Goal: Task Accomplishment & Management: Complete application form

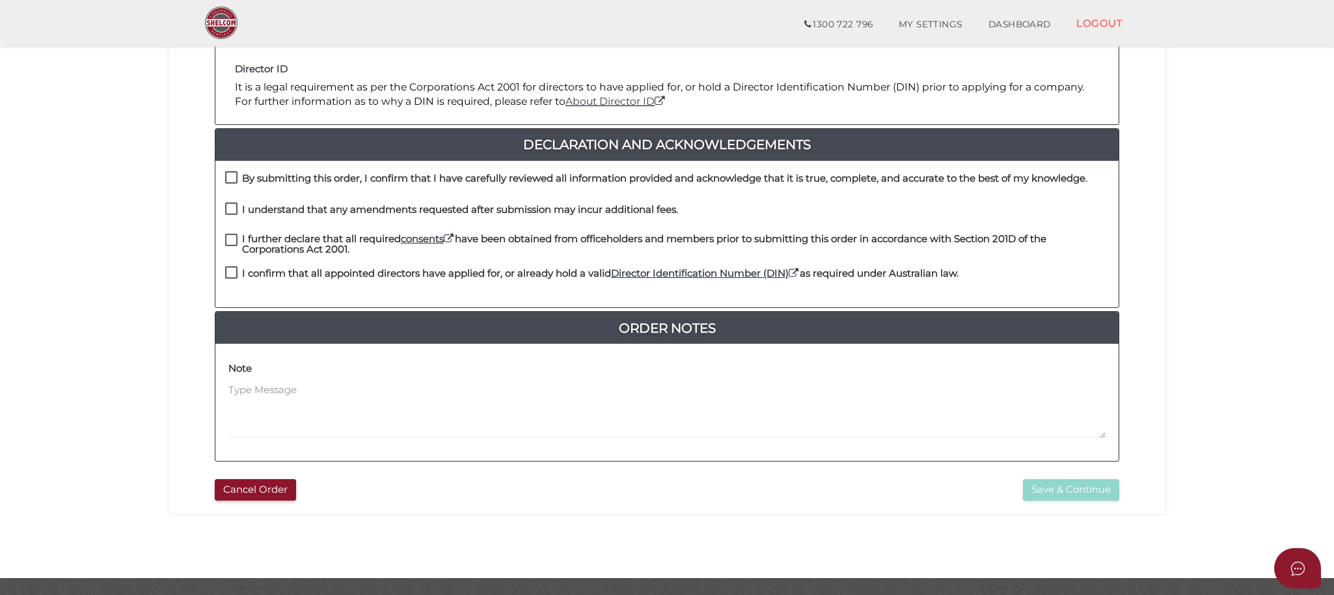
scroll to position [289, 0]
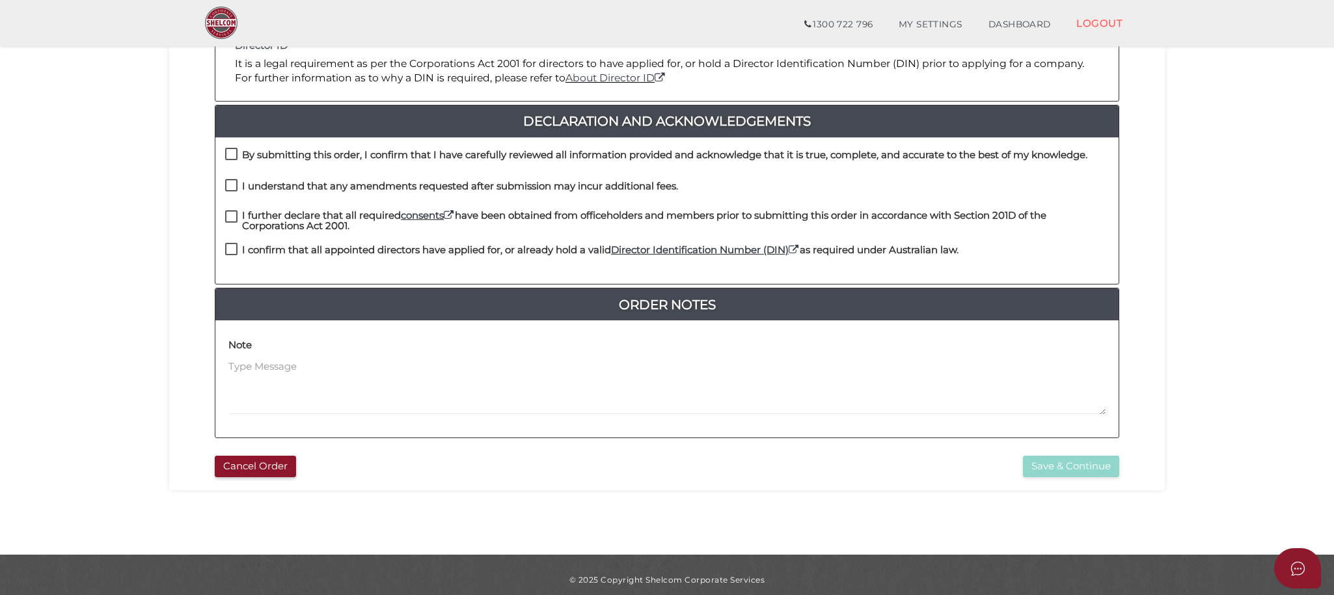
click at [226, 151] on label "By submitting this order, I confirm that I have carefully reviewed all informat…" at bounding box center [656, 158] width 862 height 16
checkbox input "true"
click at [229, 189] on label "I understand that any amendments requested after submission may incur additiona…" at bounding box center [451, 189] width 453 height 16
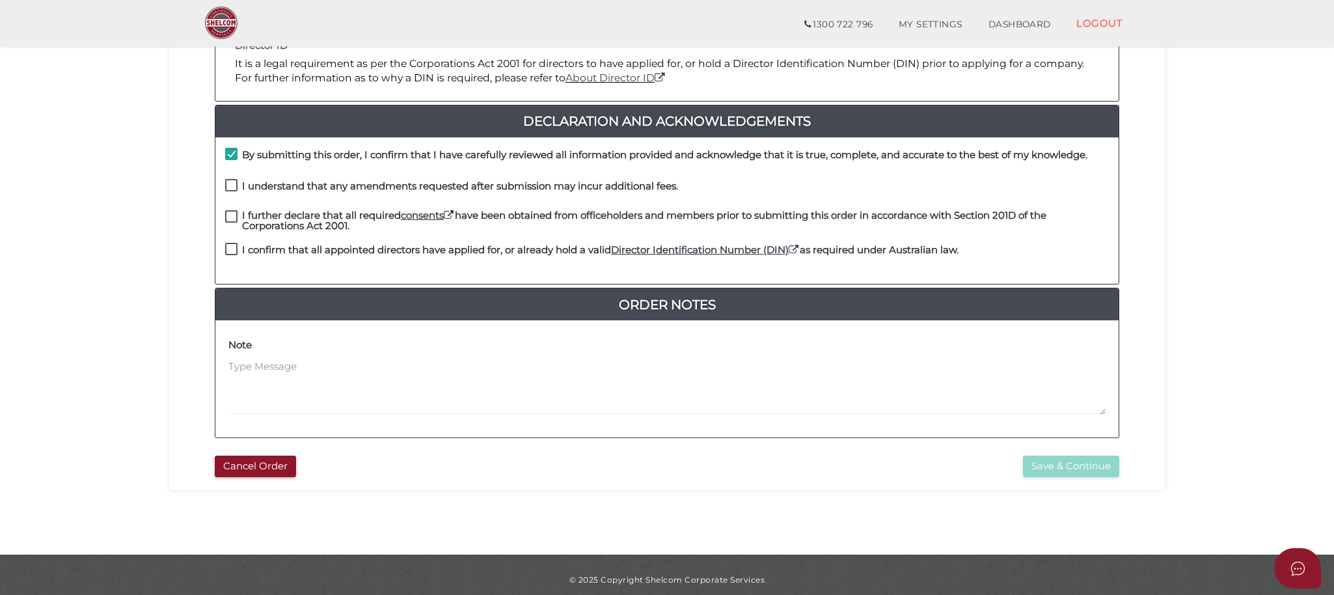
checkbox input "true"
click at [231, 215] on label "I further declare that all required consents have been obtained from officehold…" at bounding box center [667, 218] width 884 height 16
checkbox input "true"
click at [232, 251] on label "I confirm that all appointed directors have applied for, or already hold a vali…" at bounding box center [592, 253] width 734 height 16
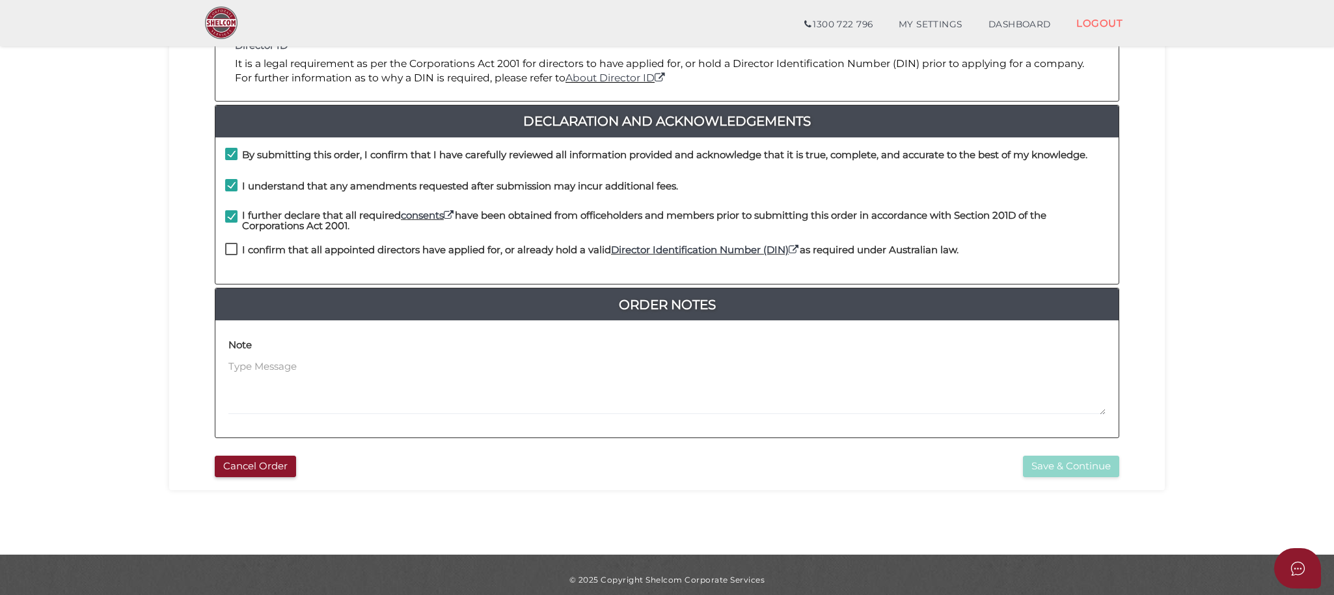
checkbox input "true"
click at [1052, 467] on button "Save & Continue" at bounding box center [1071, 466] width 96 height 21
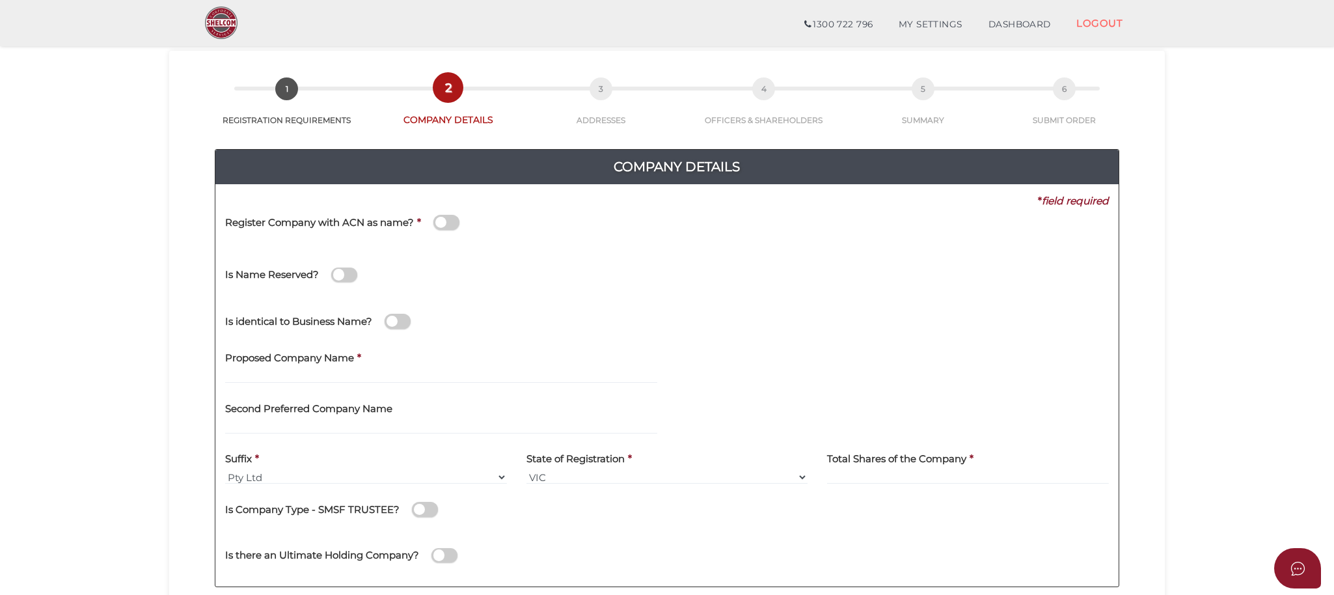
scroll to position [144, 0]
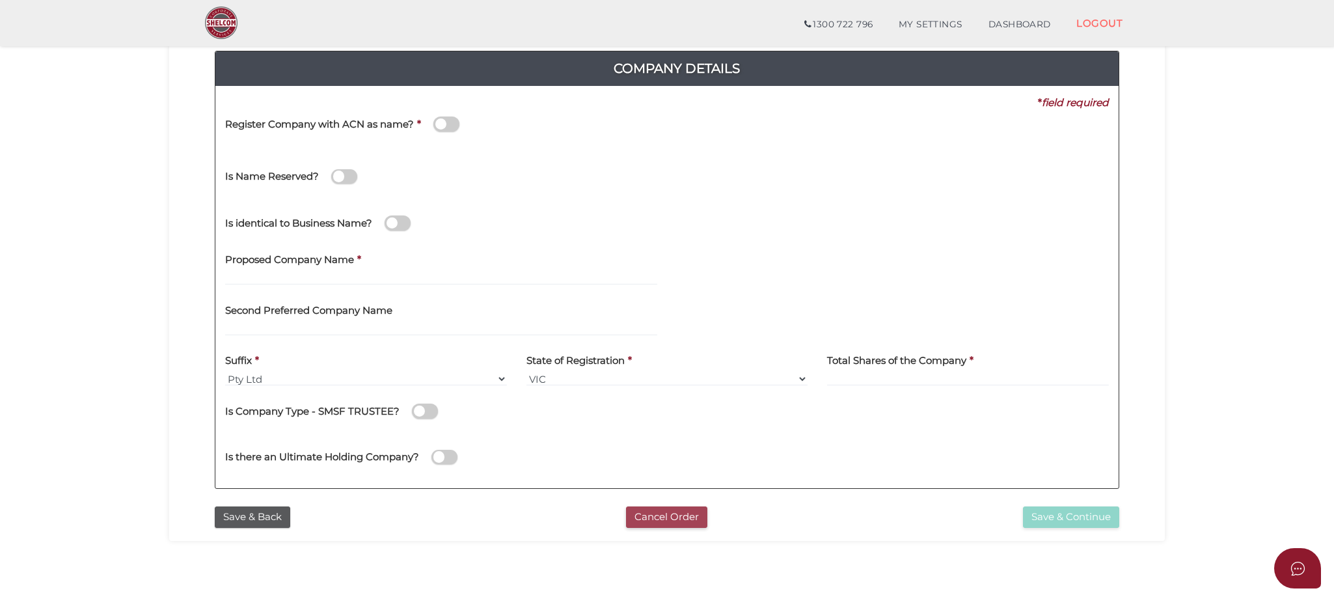
click at [687, 512] on button "Cancel Order" at bounding box center [666, 516] width 81 height 21
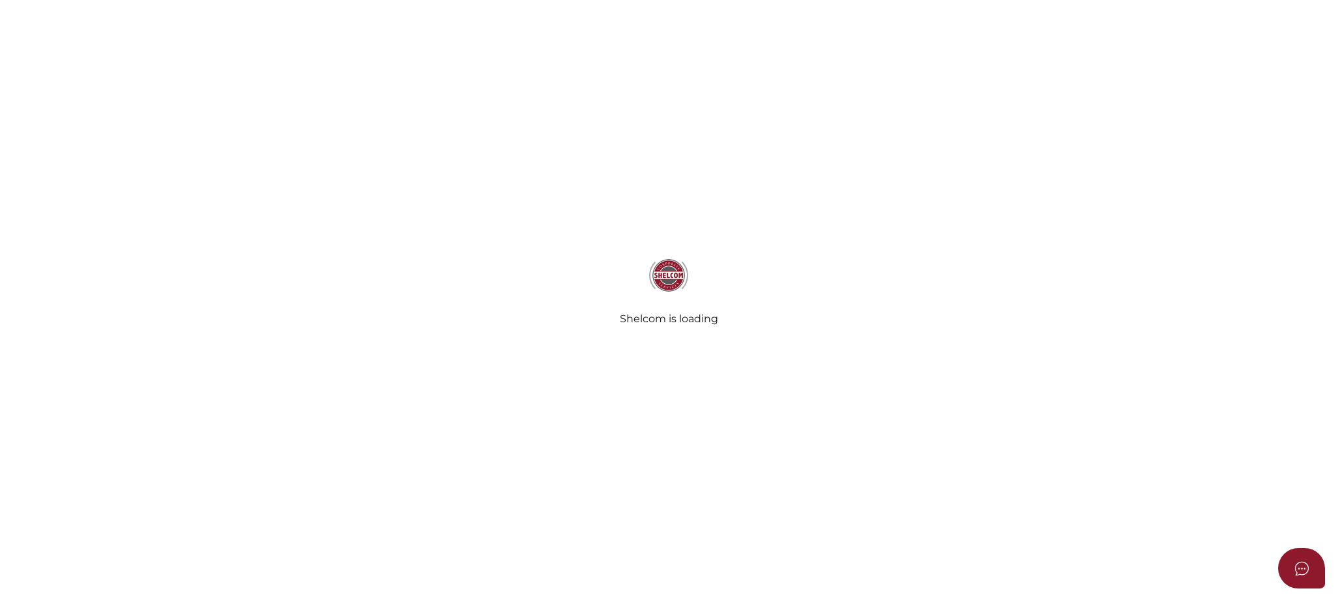
select select
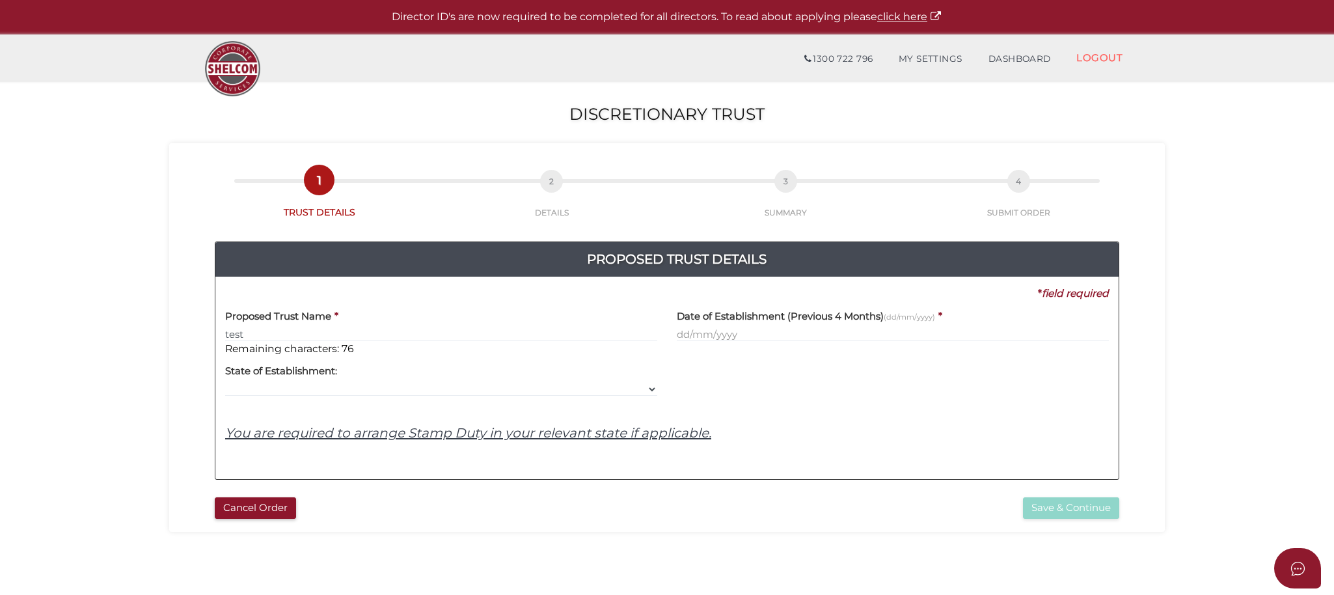
type input "test"
click at [716, 335] on input "text" at bounding box center [893, 334] width 432 height 14
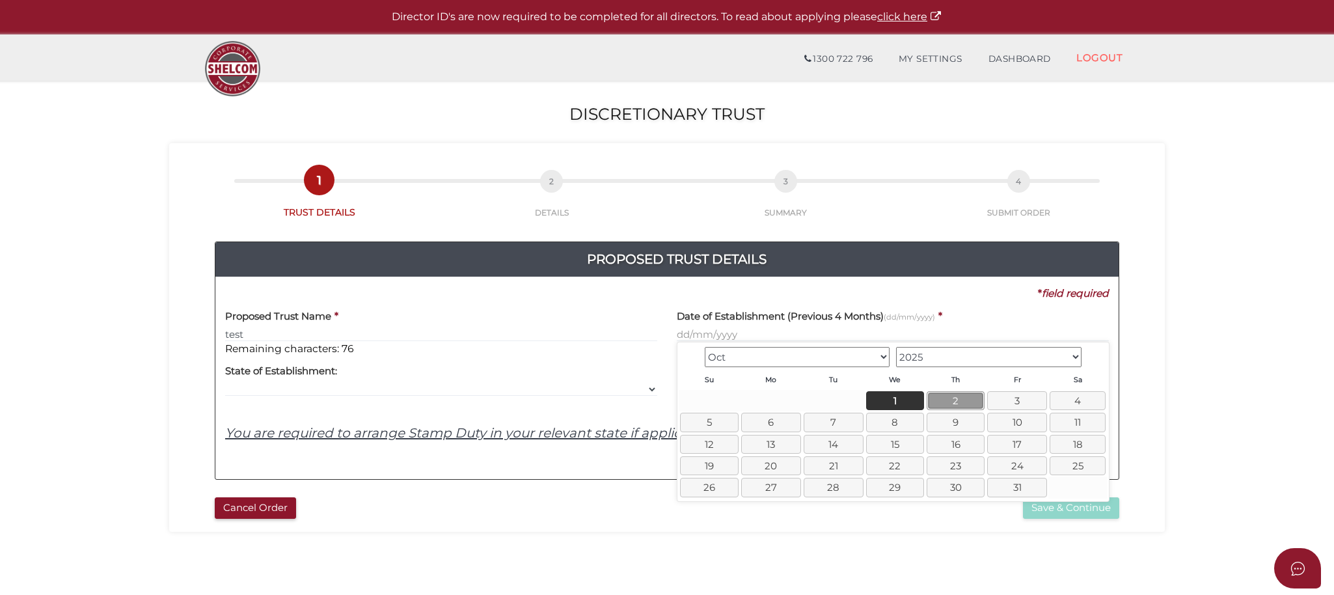
click at [951, 399] on link "2" at bounding box center [956, 400] width 58 height 19
type input "02/10/2025"
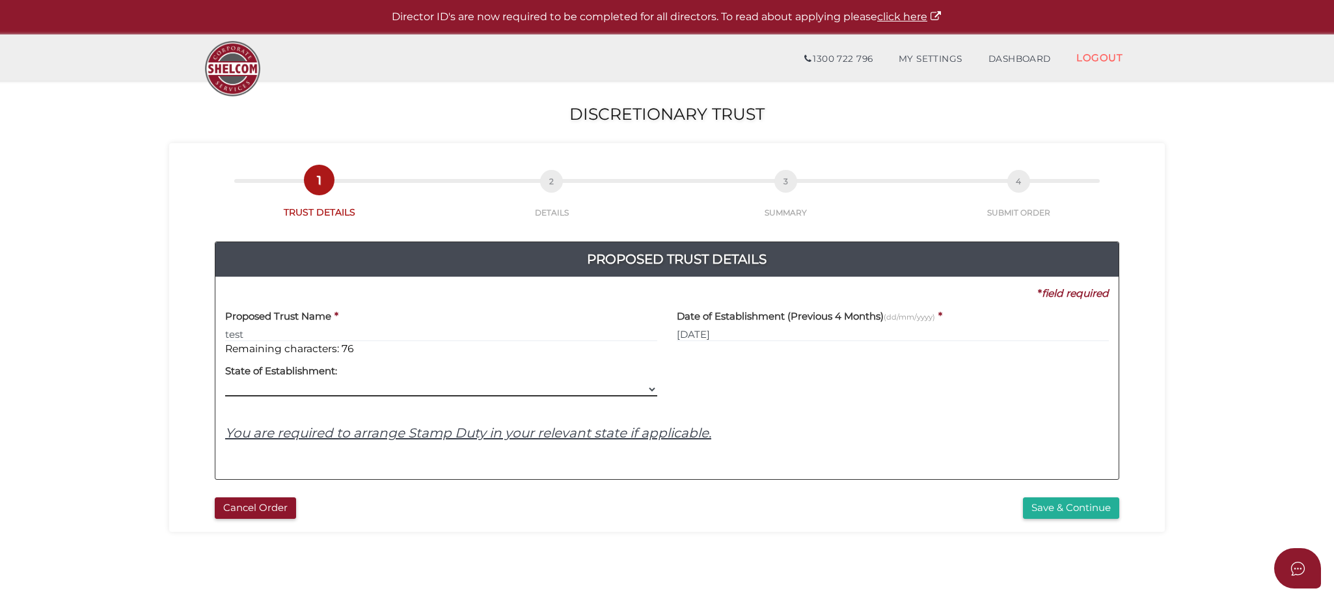
click at [304, 389] on select "VIC ACT NSW NT QLD TAS WA SA" at bounding box center [441, 389] width 432 height 14
select select "VIC"
click at [225, 382] on select "VIC ACT NSW NT QLD TAS WA SA" at bounding box center [441, 389] width 432 height 14
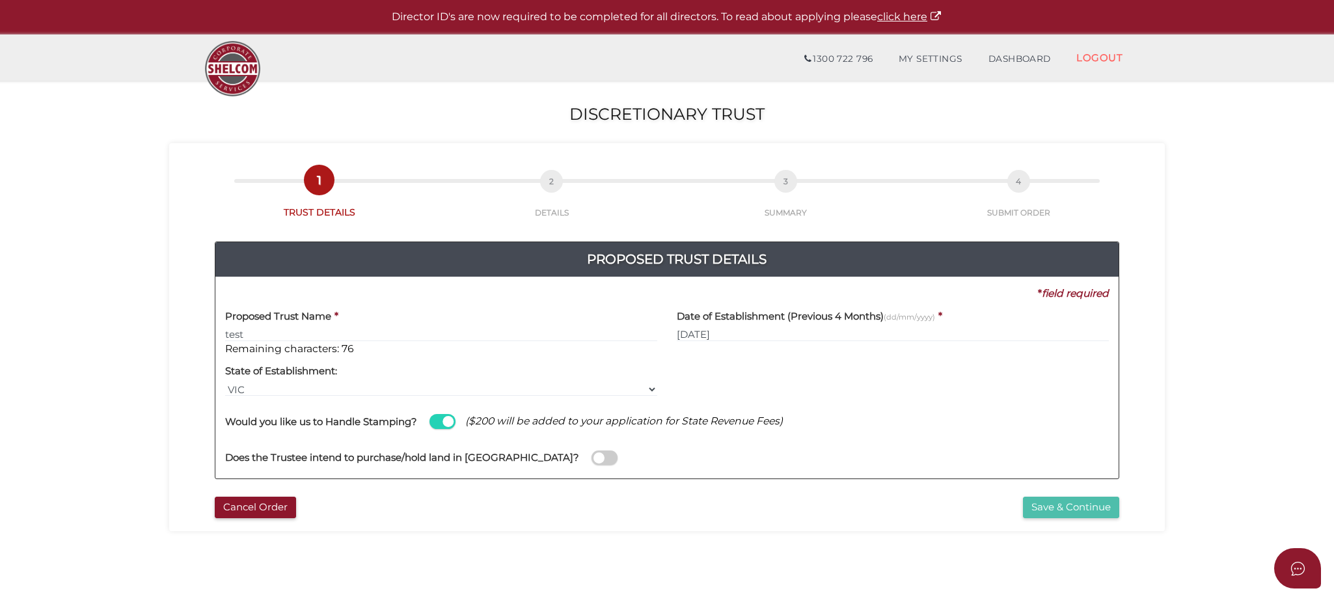
click at [1057, 506] on button "Save & Continue" at bounding box center [1071, 507] width 96 height 21
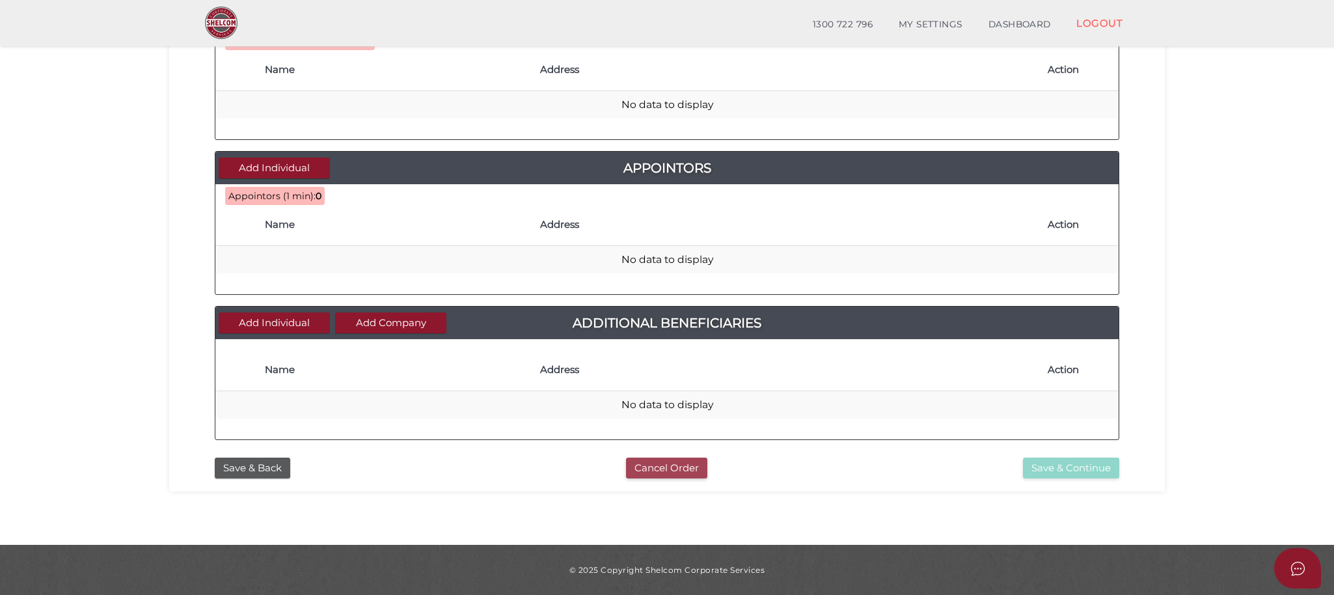
scroll to position [510, 0]
click at [690, 467] on button "Cancel Order" at bounding box center [666, 468] width 81 height 21
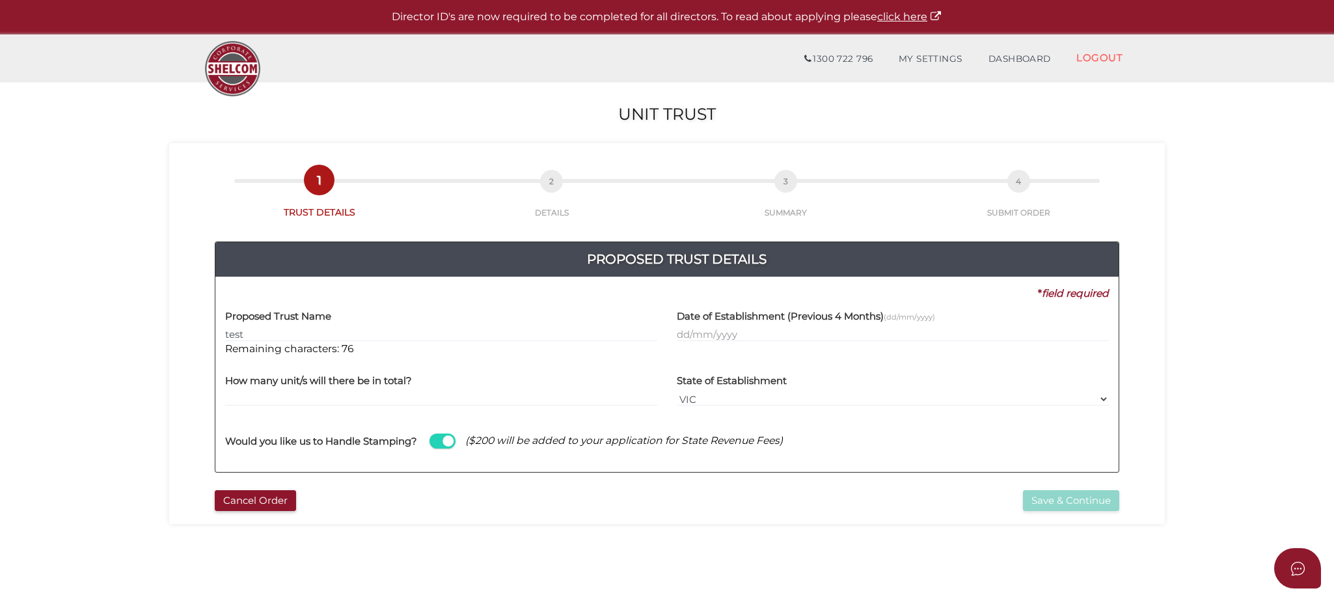
type input "test"
click at [718, 333] on input "text" at bounding box center [893, 334] width 432 height 14
click at [897, 400] on link "1" at bounding box center [895, 400] width 58 height 19
type input "01/10/2025"
click at [281, 405] on input "text" at bounding box center [441, 399] width 432 height 14
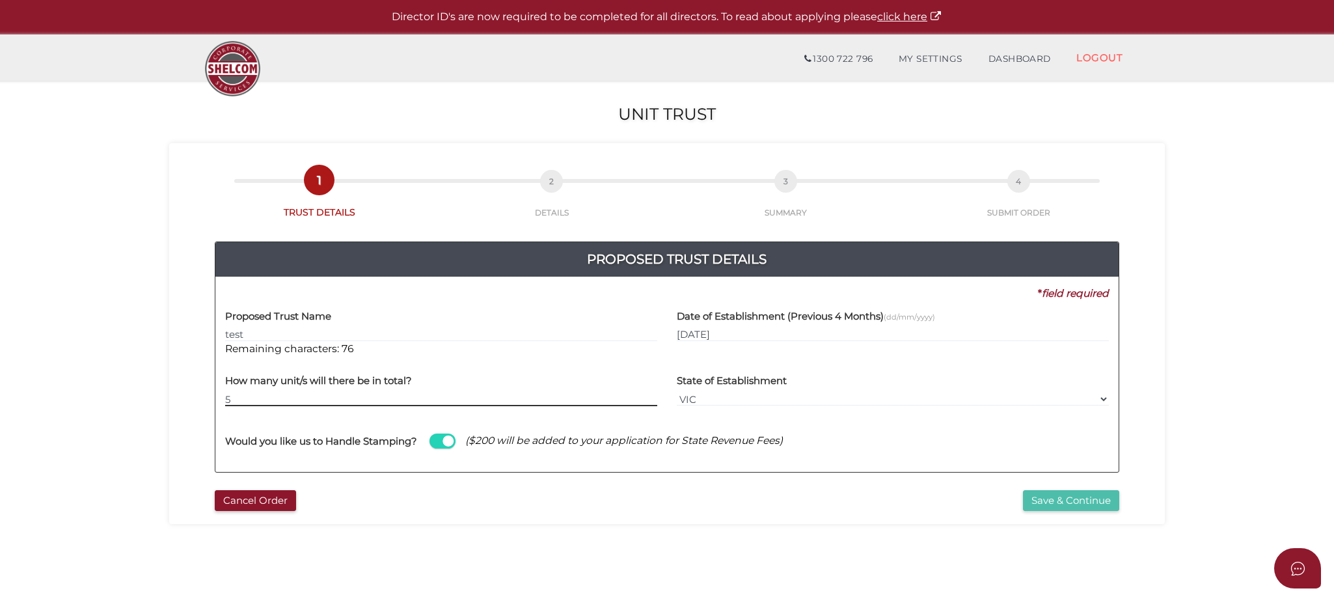
type input "5"
click at [1064, 502] on button "Save & Continue" at bounding box center [1071, 500] width 96 height 21
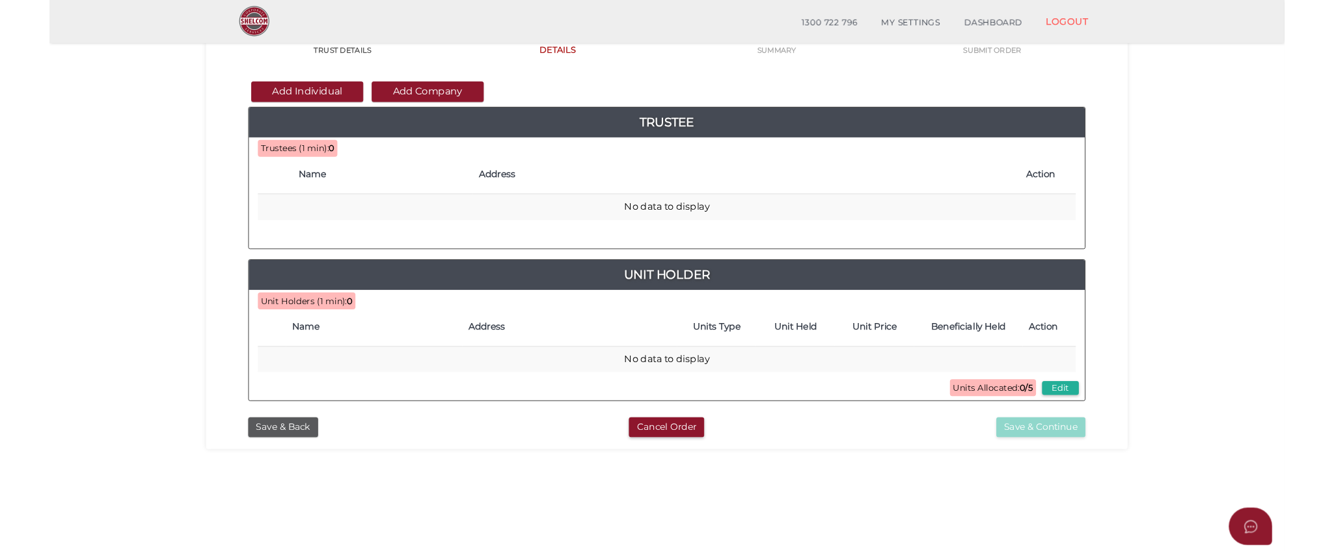
scroll to position [72, 0]
